Goal: Use online tool/utility: Utilize a website feature to perform a specific function

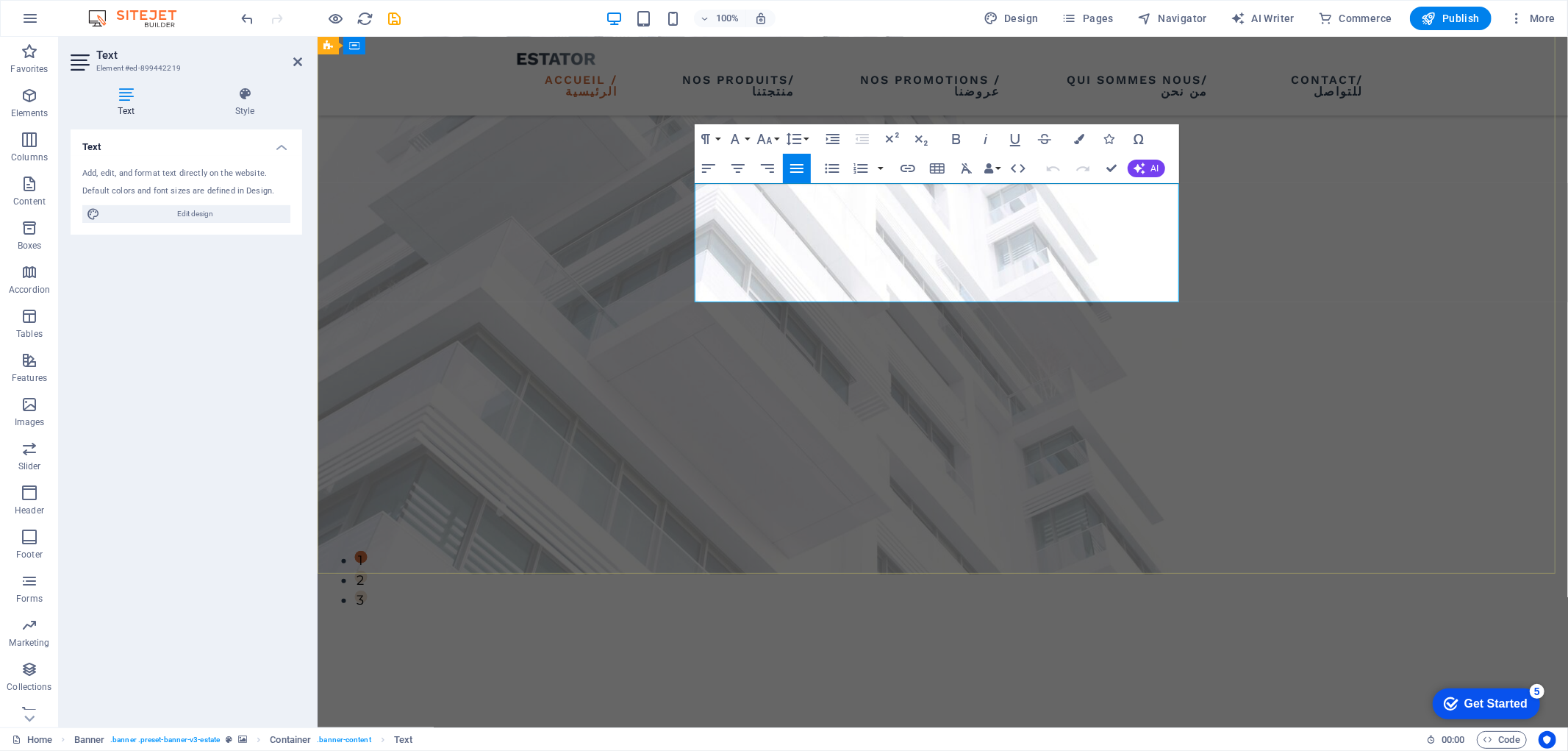
scroll to position [142, 0]
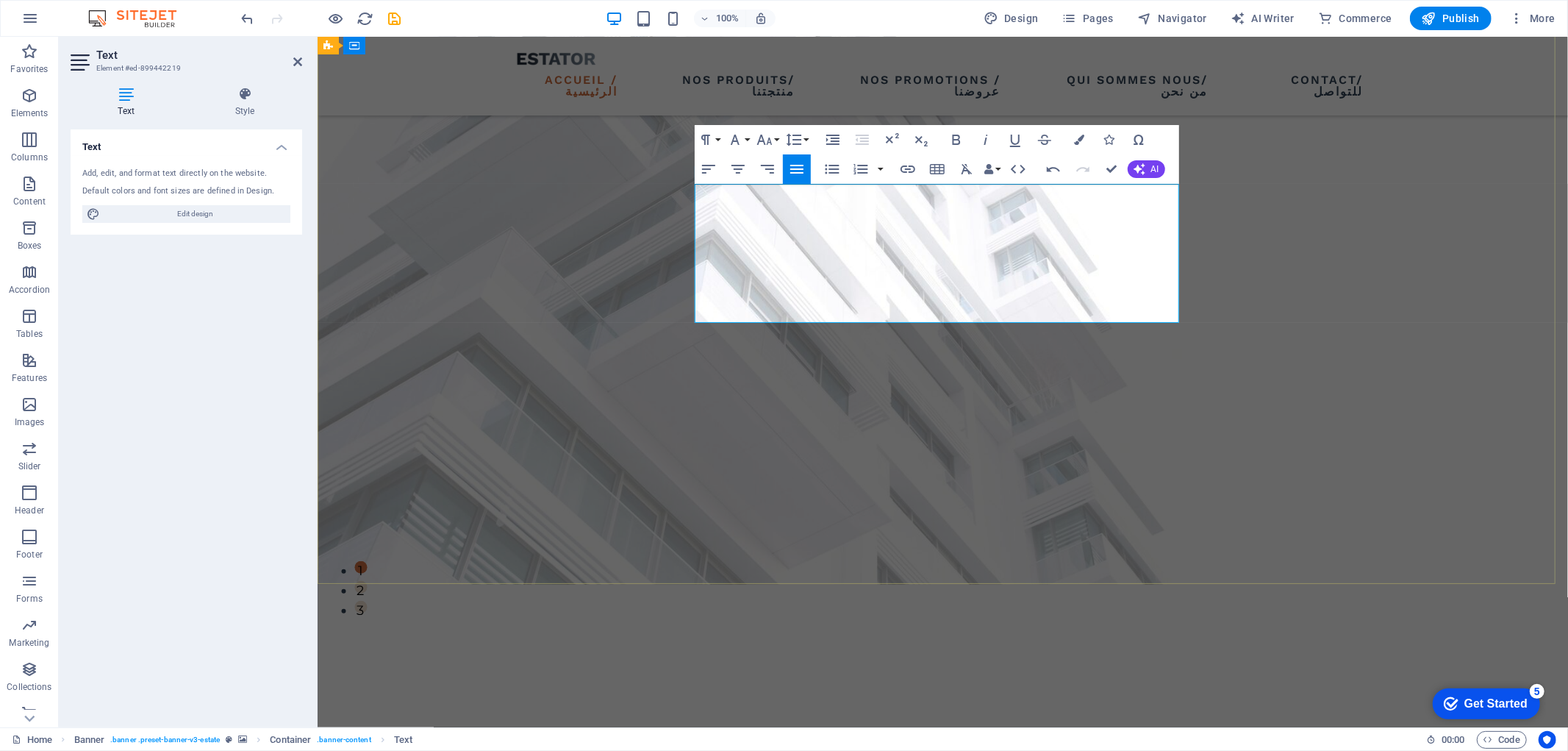
click at [860, 173] on icon "button" at bounding box center [861, 169] width 14 height 10
click at [857, 173] on icon "button" at bounding box center [861, 169] width 14 height 10
click at [836, 171] on icon "button" at bounding box center [832, 169] width 18 height 18
click at [835, 170] on icon "button" at bounding box center [832, 170] width 14 height 9
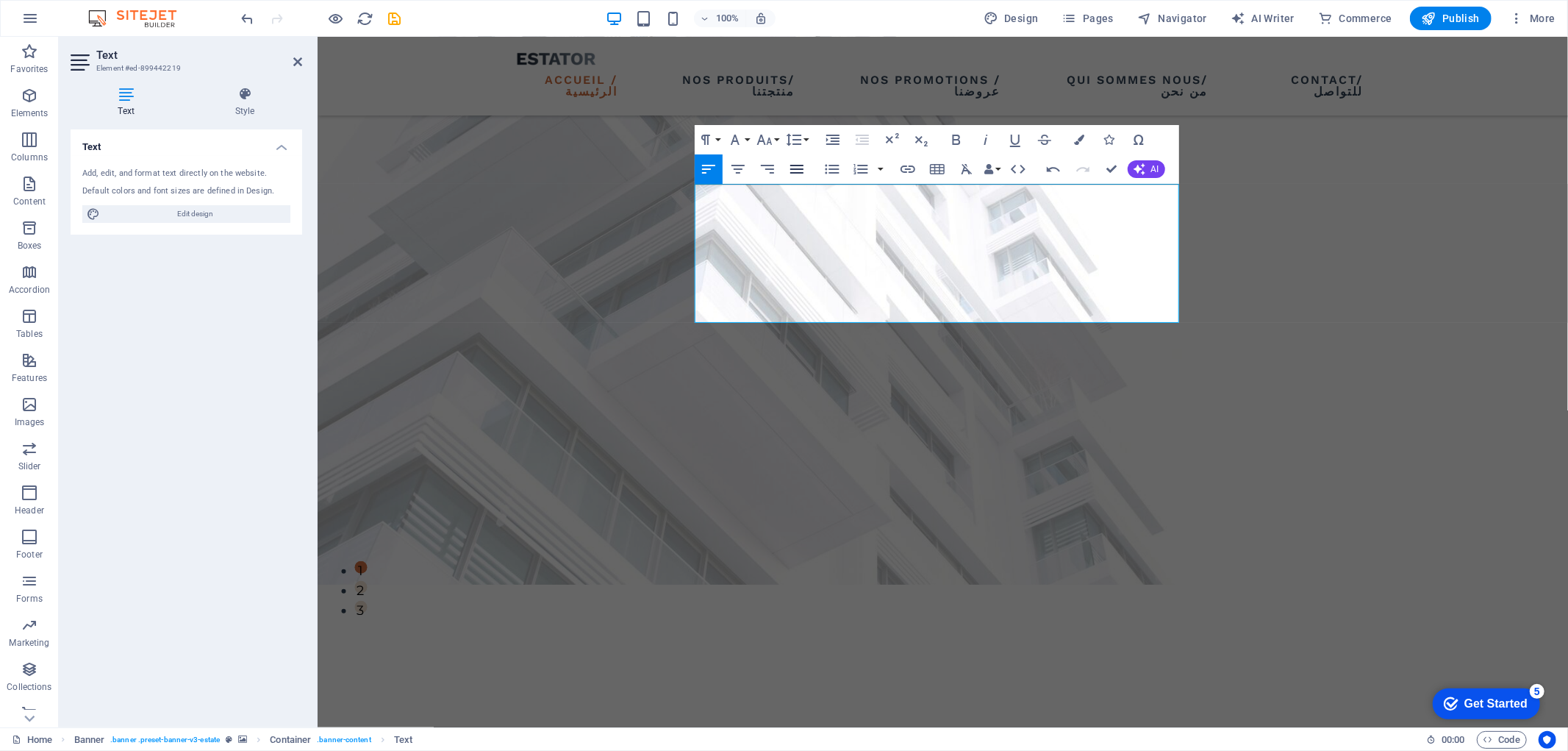
click at [802, 167] on icon "button" at bounding box center [797, 169] width 18 height 18
drag, startPoint x: 1112, startPoint y: 265, endPoint x: 867, endPoint y: 273, distance: 245.1
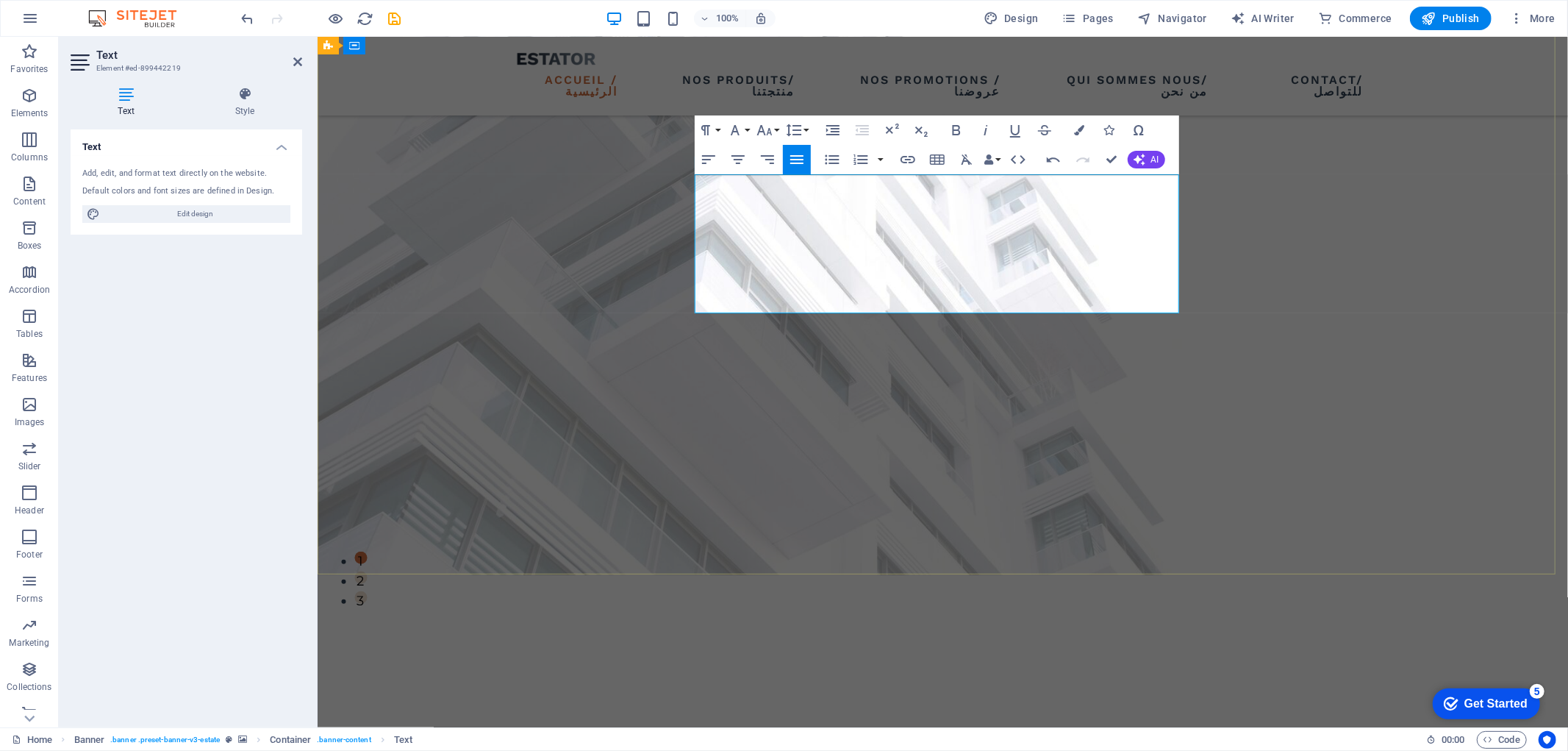
click at [713, 128] on icon "button" at bounding box center [705, 130] width 18 height 18
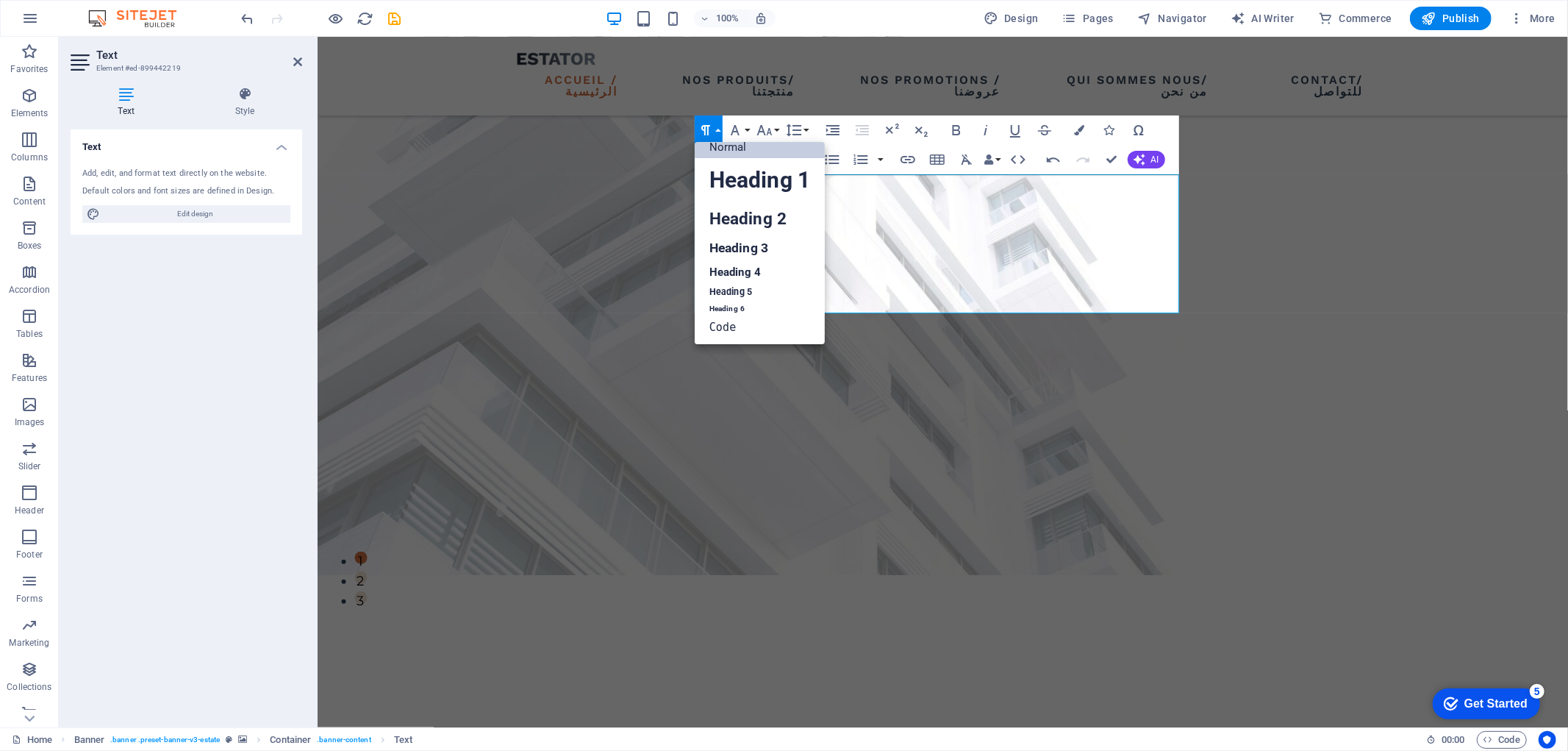
scroll to position [11, 0]
click at [717, 129] on button "Paragraph Format" at bounding box center [709, 131] width 28 height 30
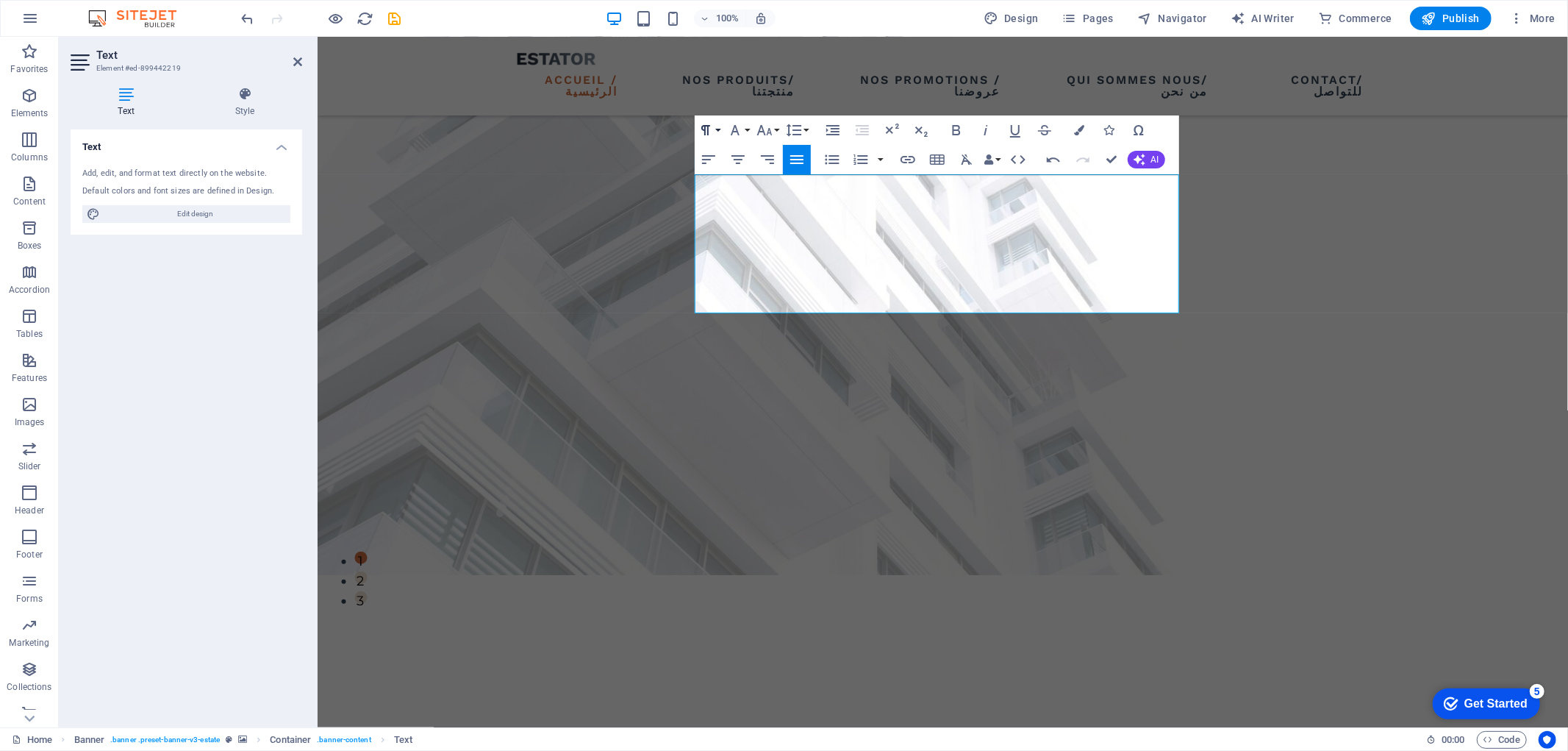
click at [717, 129] on button "Paragraph Format" at bounding box center [709, 131] width 28 height 30
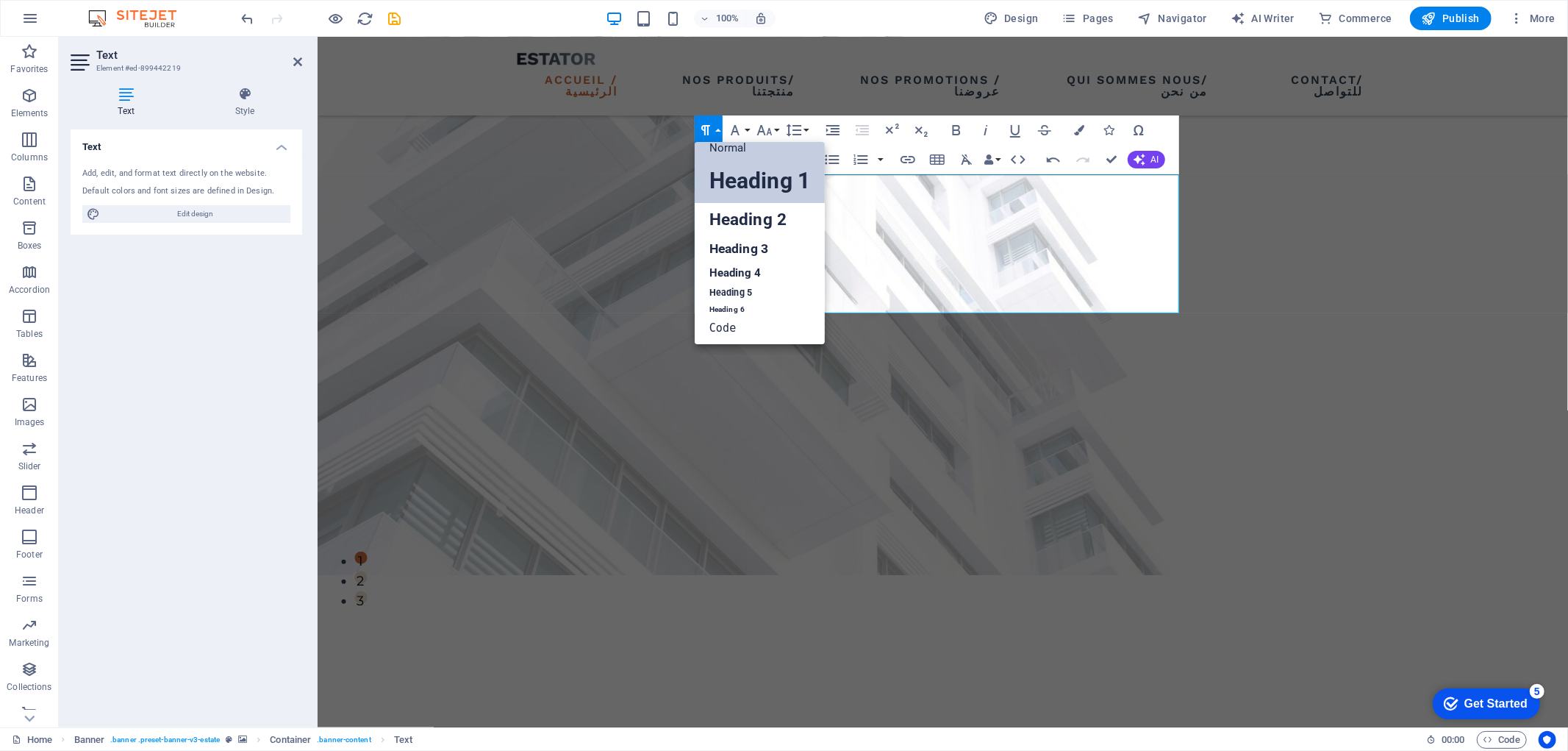
click at [760, 188] on link "Heading 1" at bounding box center [759, 181] width 130 height 44
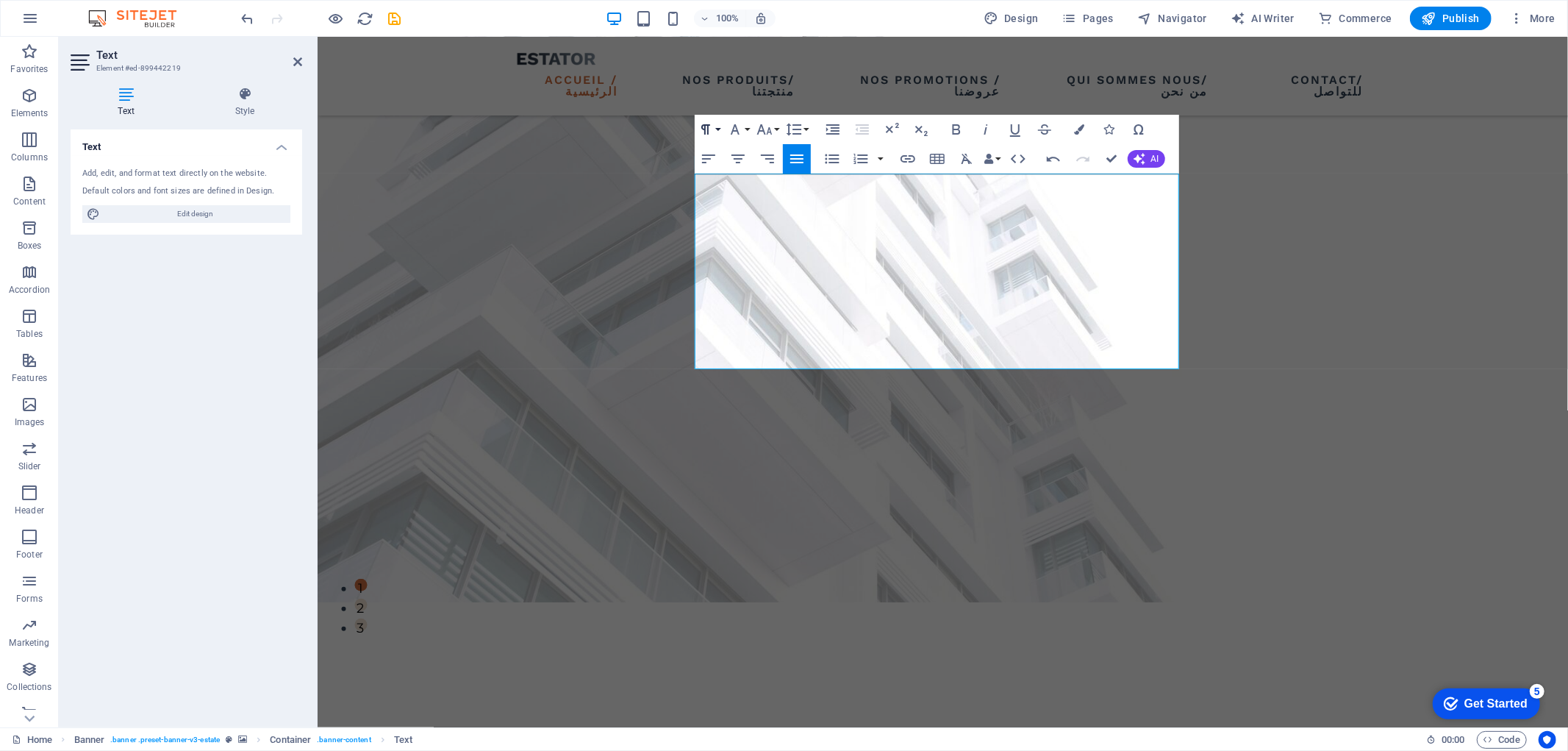
click at [720, 129] on button "Paragraph Format" at bounding box center [709, 130] width 28 height 30
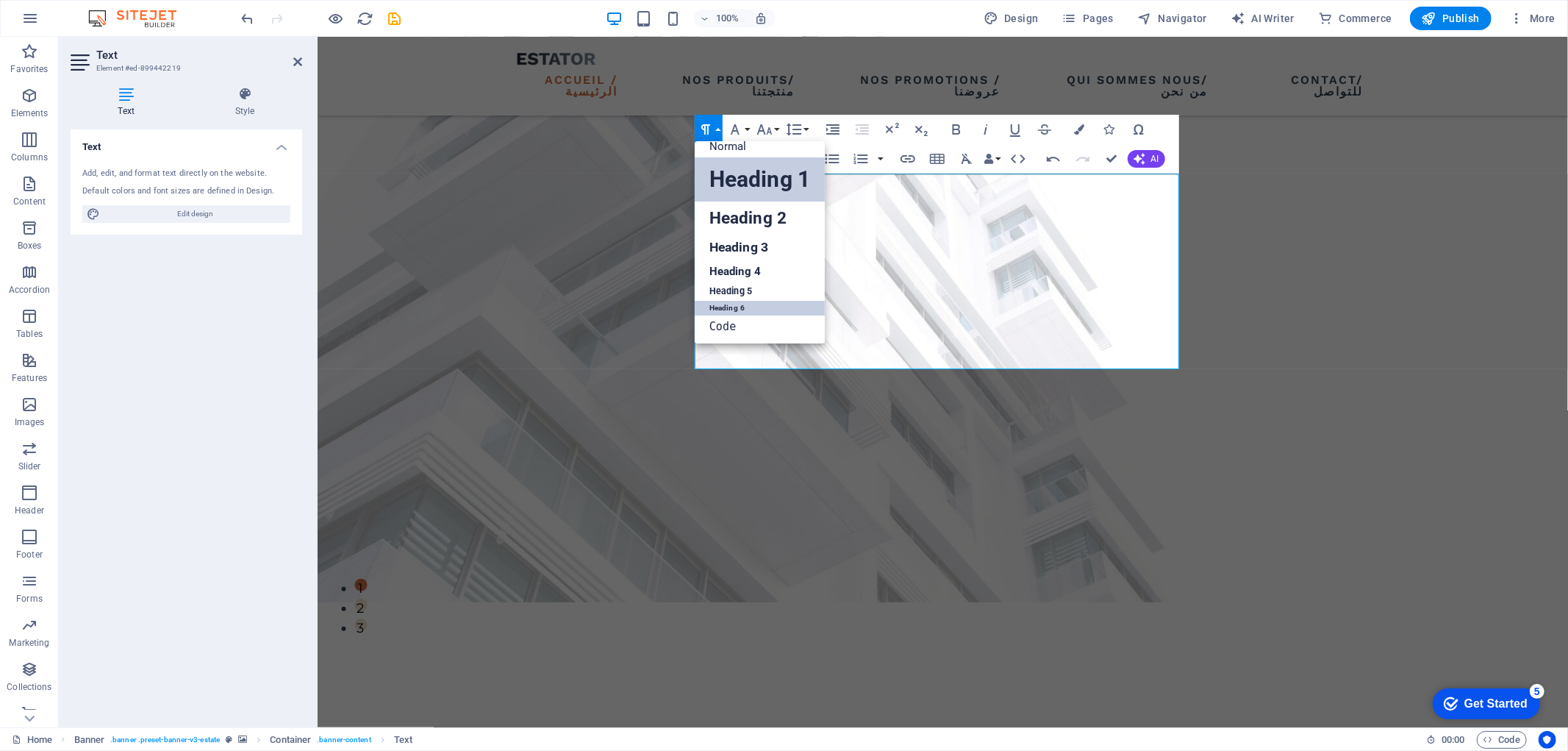
scroll to position [11, 0]
click at [784, 153] on link "Normal" at bounding box center [759, 147] width 130 height 22
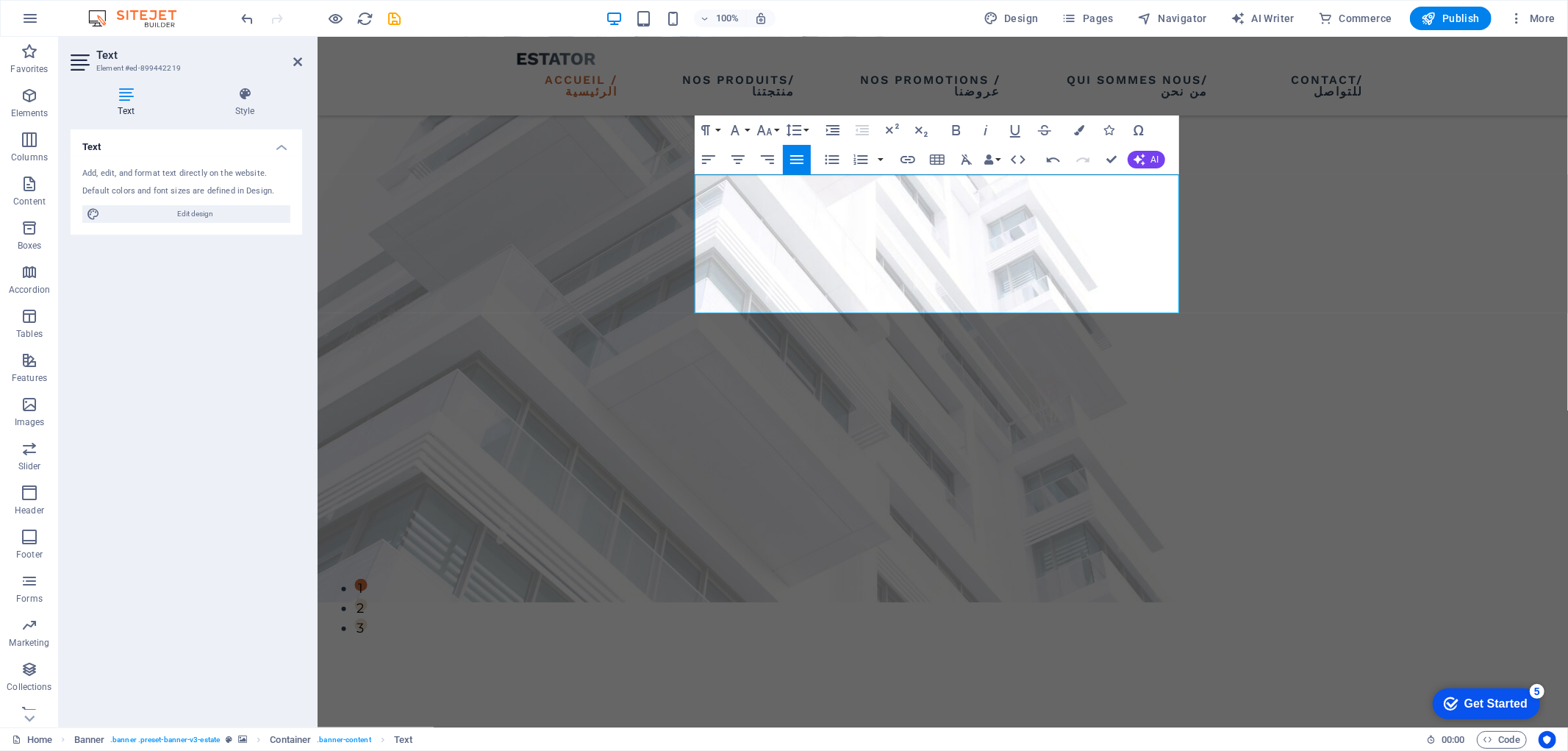
scroll to position [153, 0]
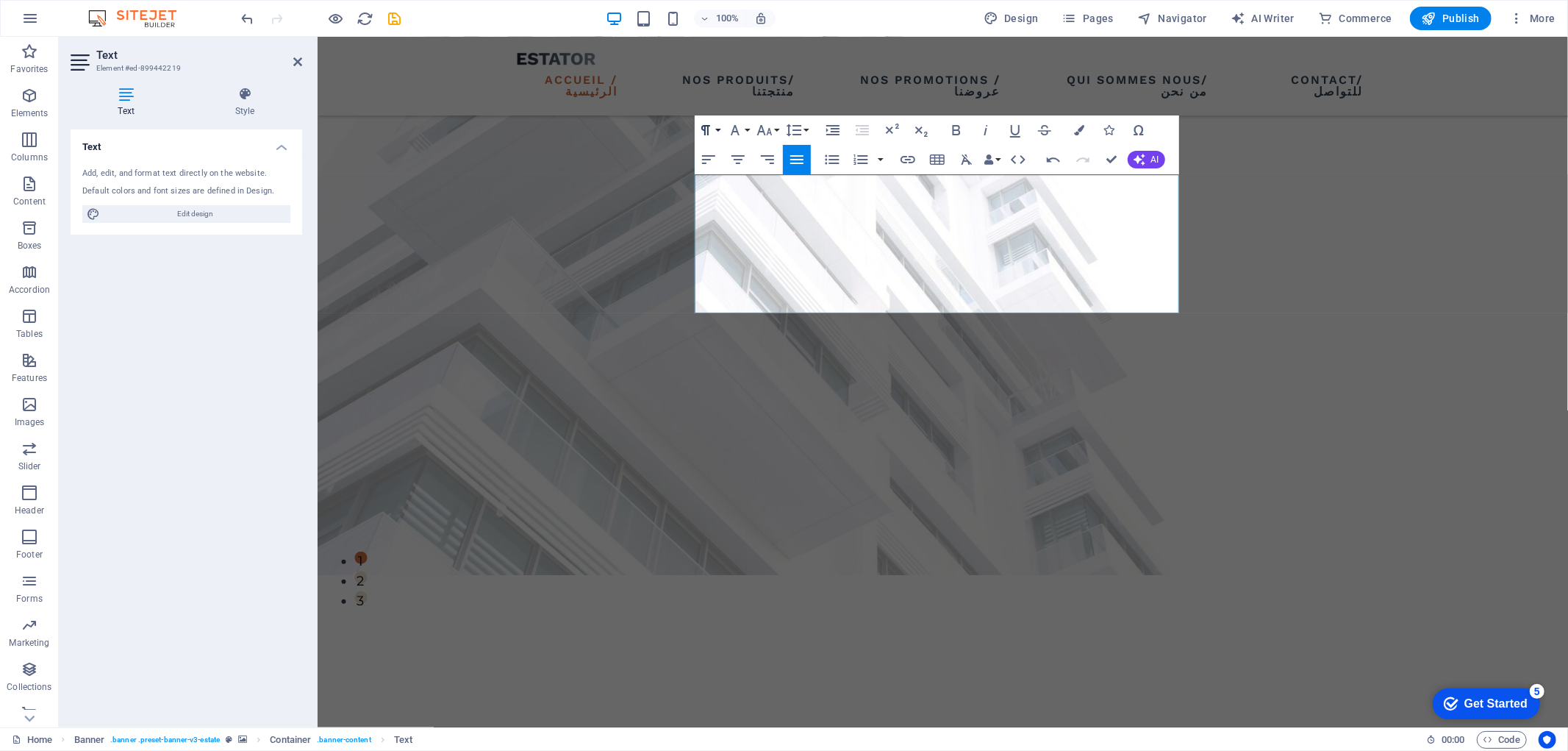
click at [722, 128] on button "Paragraph Format" at bounding box center [709, 131] width 28 height 30
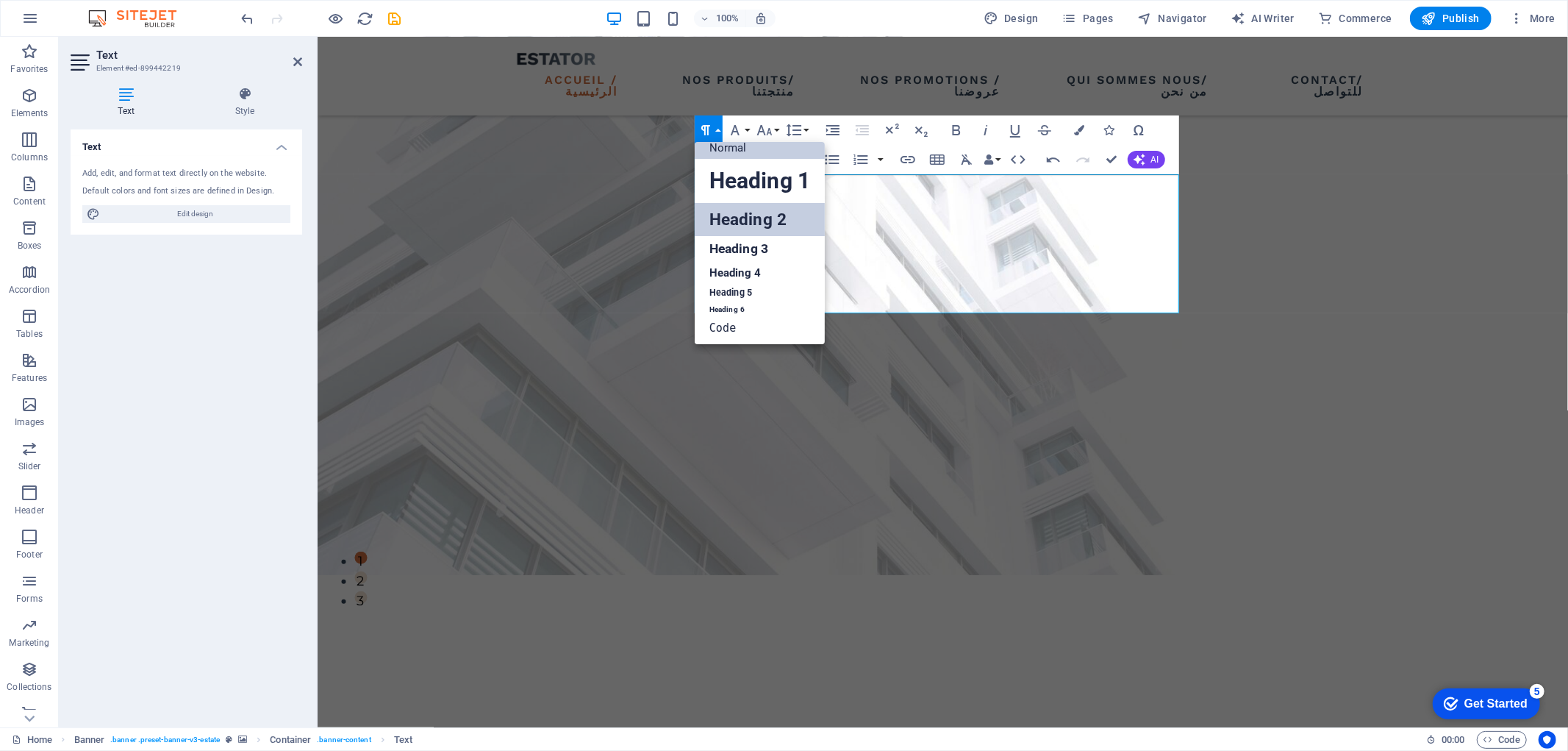
click at [770, 218] on link "Heading 2" at bounding box center [759, 219] width 130 height 33
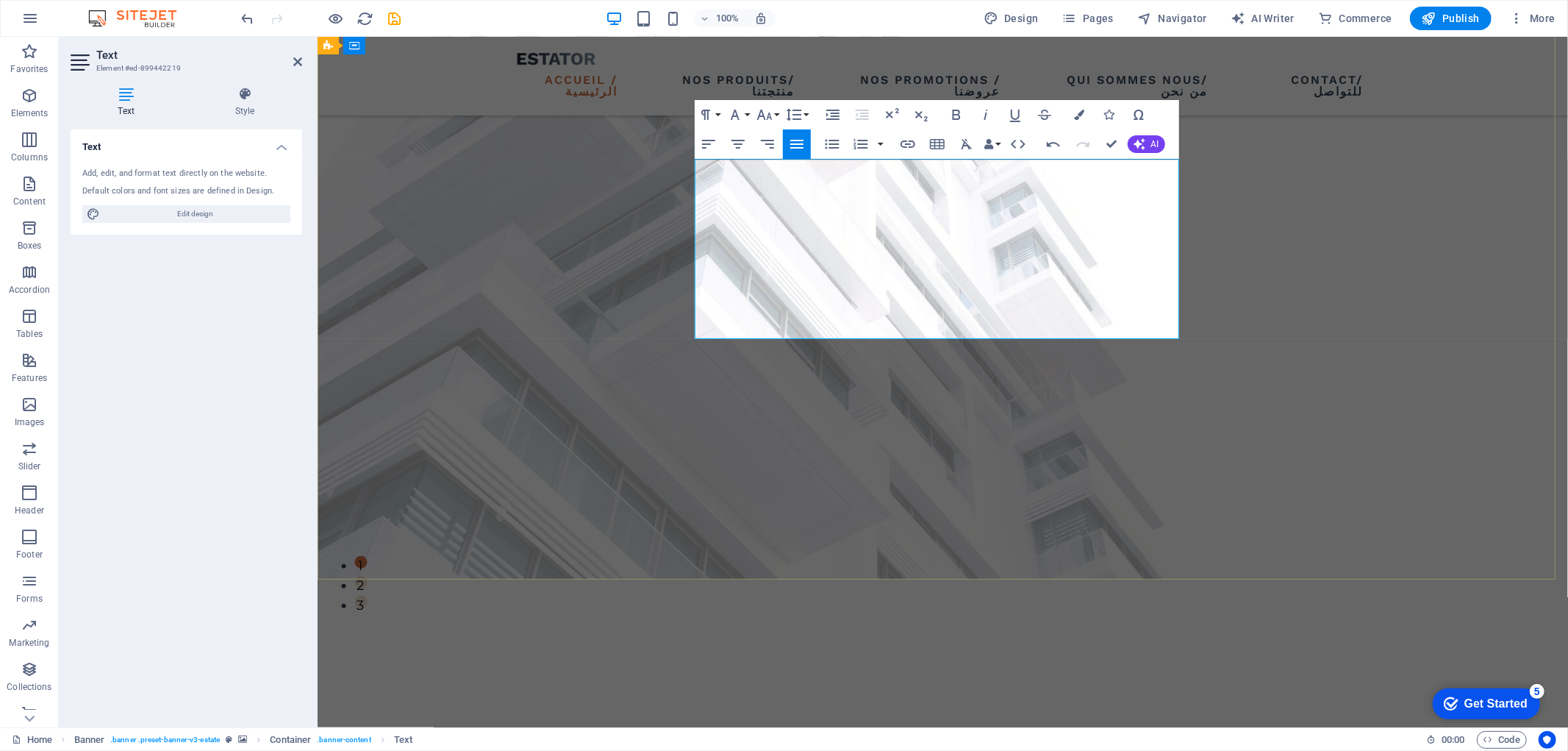
scroll to position [699, -2]
click at [834, 114] on icon "button" at bounding box center [833, 114] width 18 height 18
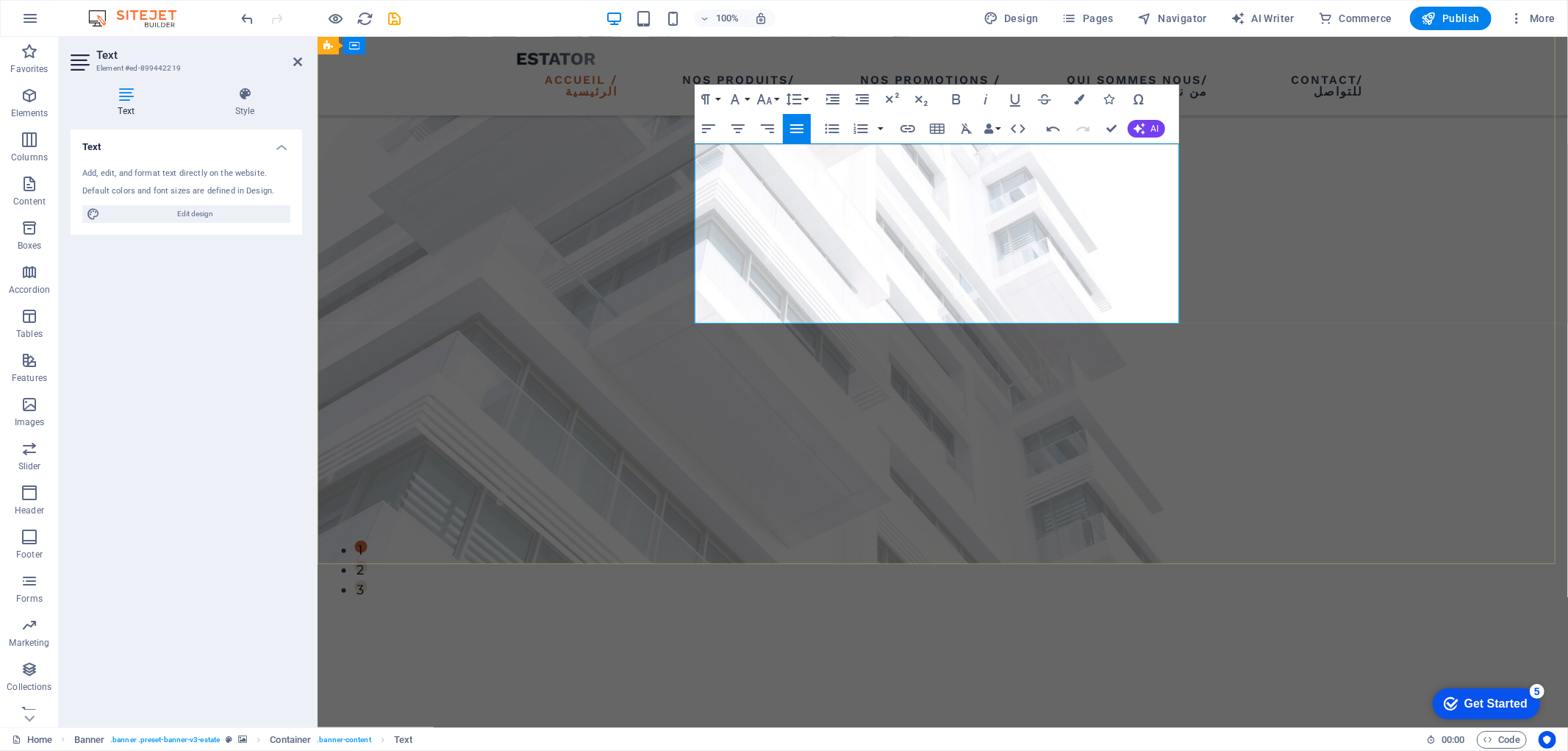
click at [828, 99] on icon "button" at bounding box center [833, 99] width 18 height 18
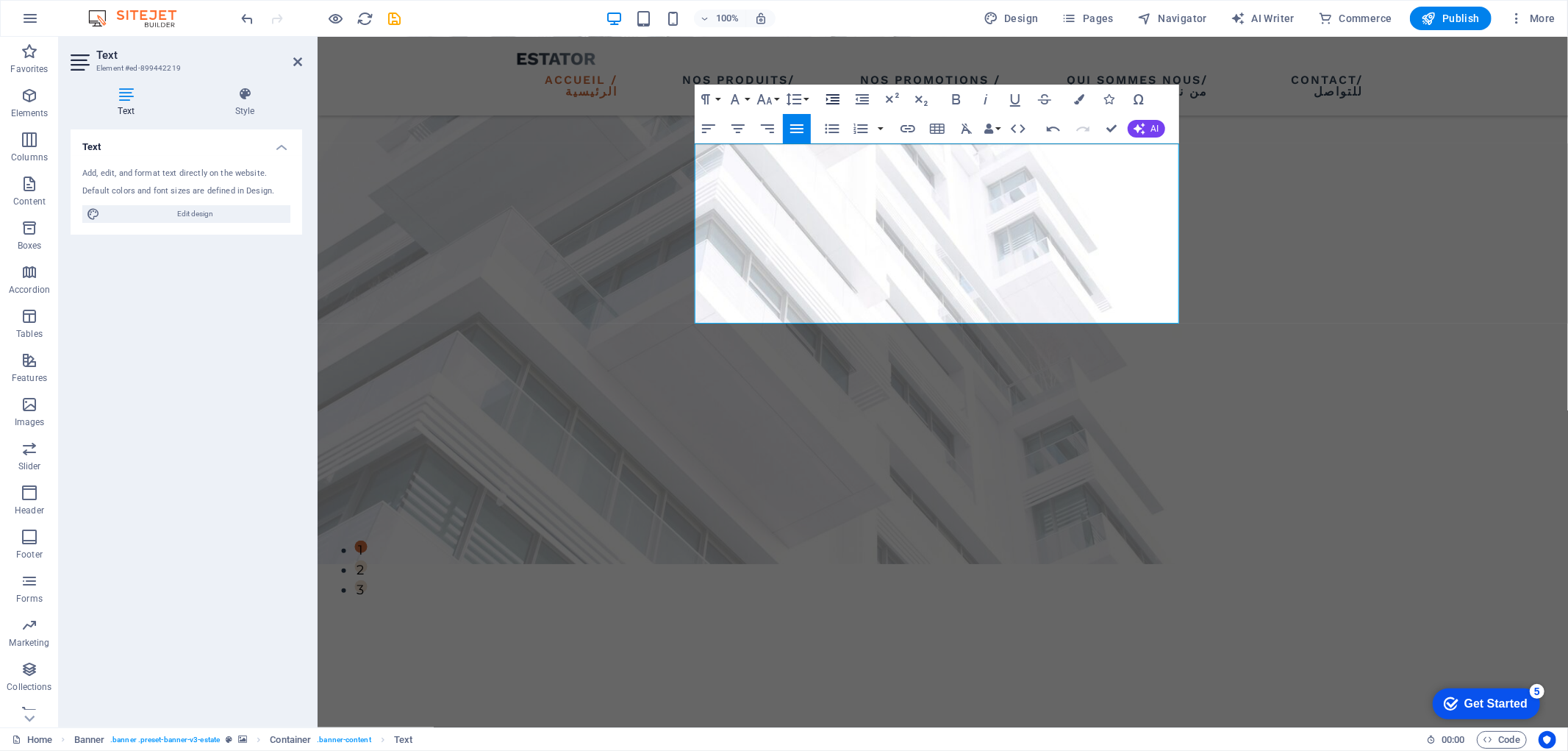
click at [828, 99] on icon "button" at bounding box center [833, 99] width 18 height 18
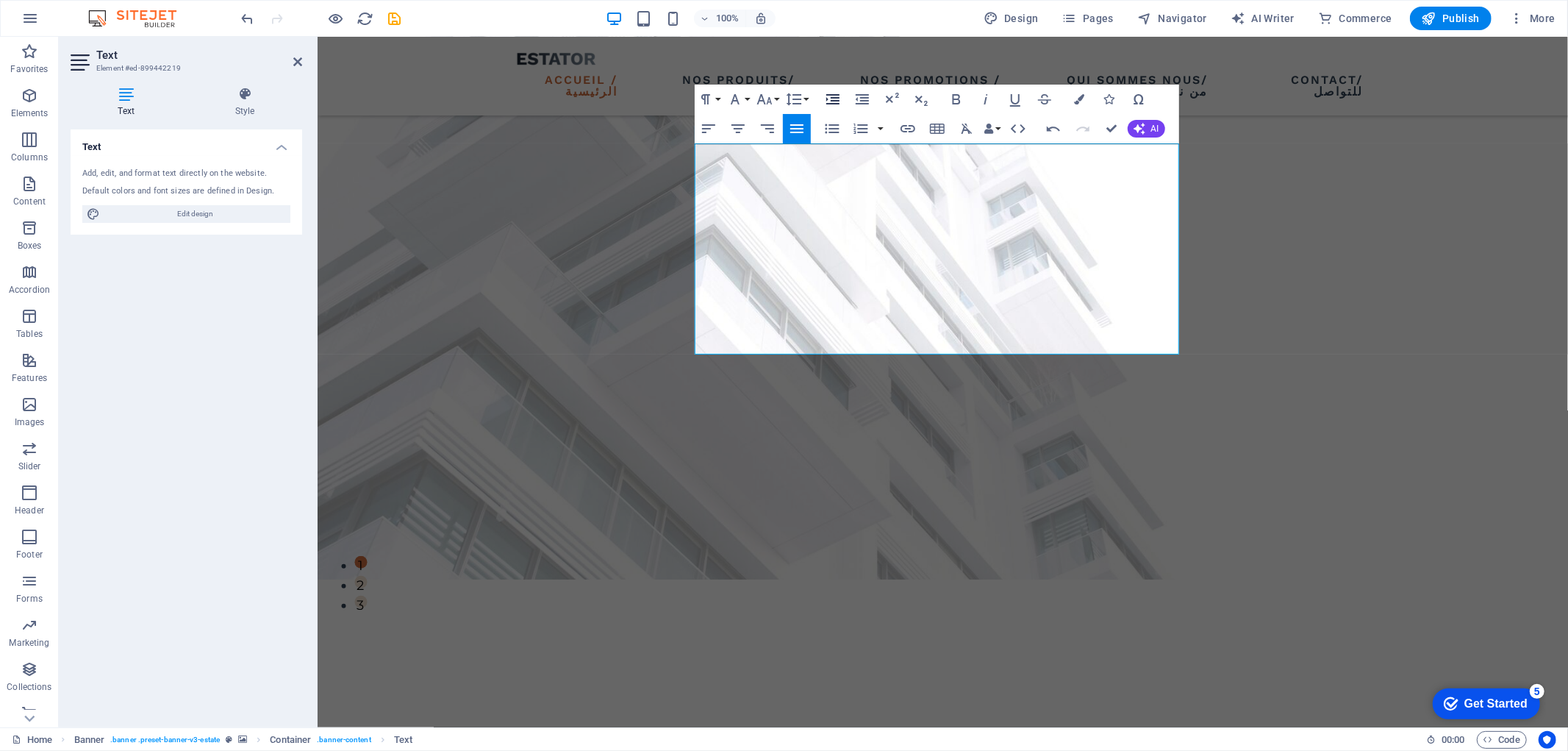
click at [828, 99] on icon "button" at bounding box center [833, 99] width 18 height 18
click at [846, 99] on button "Increase Indent" at bounding box center [833, 99] width 28 height 30
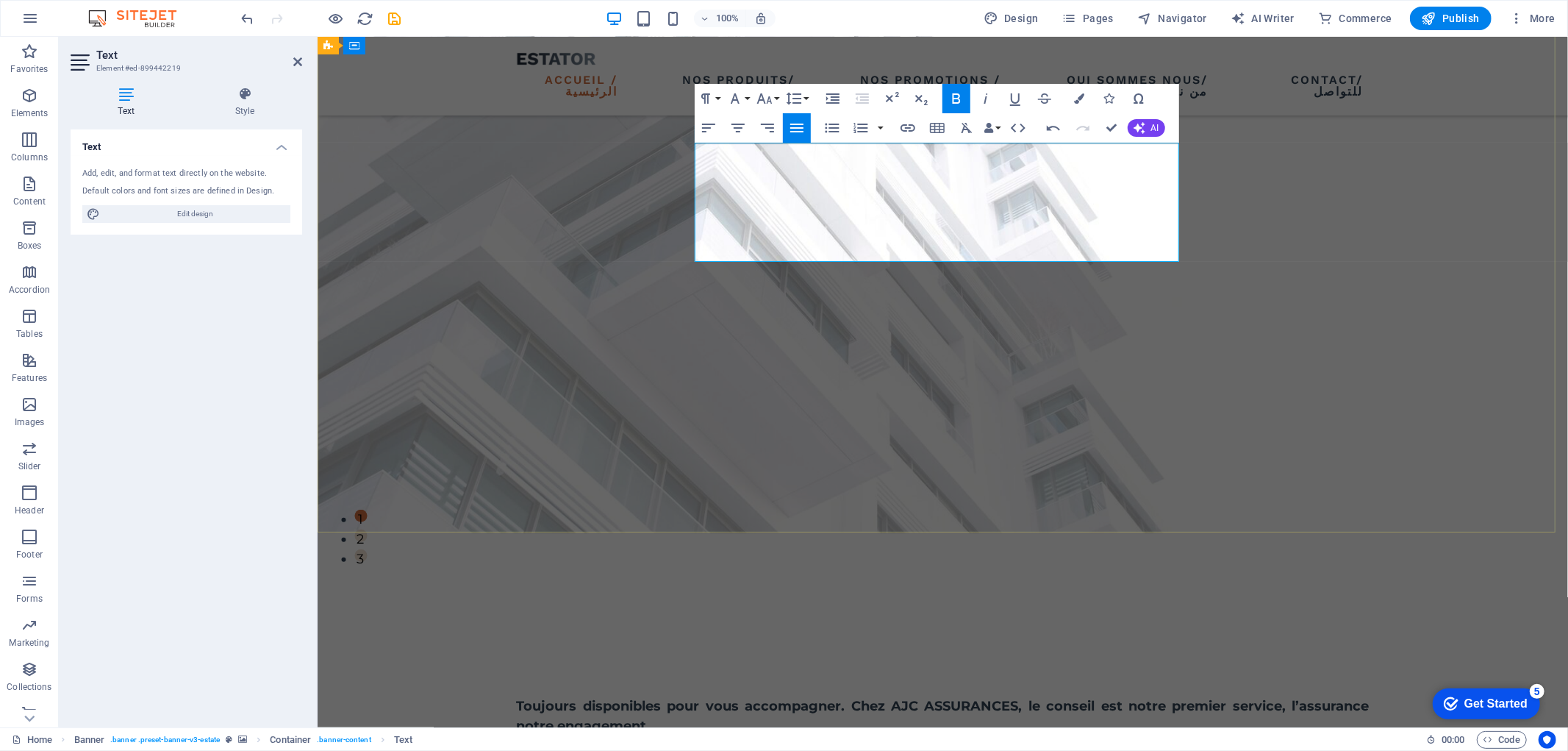
scroll to position [699, -2]
click at [960, 695] on p "Toujours disponibles pour vous accompagner. Chez AJC ASSURANCES, le conseil est…" at bounding box center [942, 715] width 853 height 40
click at [957, 737] on strong "دائمًا في خدمتكم لنرافقكم. في AJC للتأمين، النصيحة هي خدمتنا الأولى، والتأمين ه…" at bounding box center [762, 745] width 493 height 16
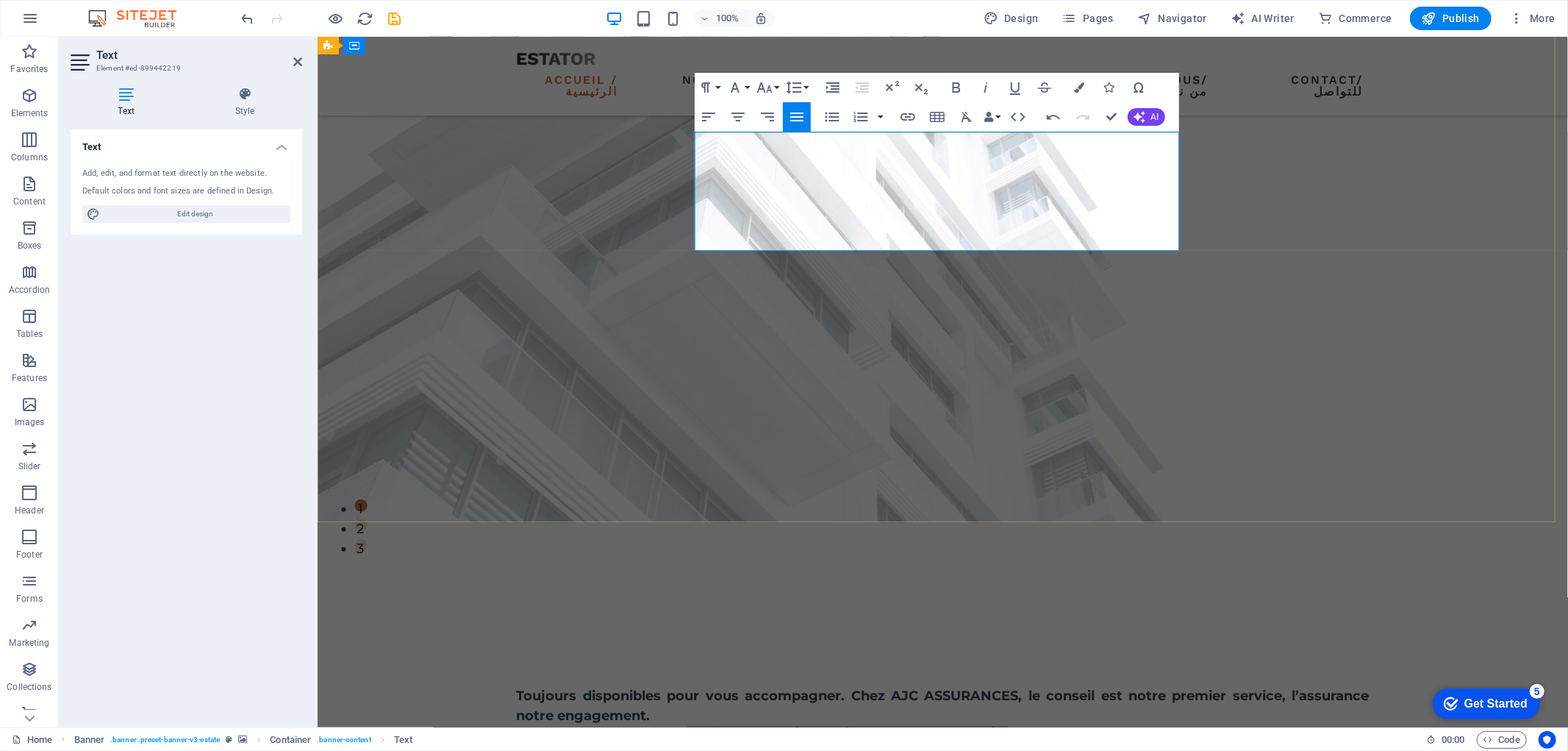
drag, startPoint x: 1104, startPoint y: 199, endPoint x: 820, endPoint y: 200, distance: 284.0
click at [820, 725] on p "دائمًا في خدمتكم لنرافقكم. في AJC للتأمين، النصيحة هي خدمتنا الأولى، والتأمين ه…" at bounding box center [942, 735] width 853 height 20
click at [856, 725] on p "دائمًا في خدمتكم لنرافقكم. في AJC للتأمين، النصيحة هي خدمتنا الأولى، والتأمين ه…" at bounding box center [942, 735] width 853 height 20
